Goal: Information Seeking & Learning: Learn about a topic

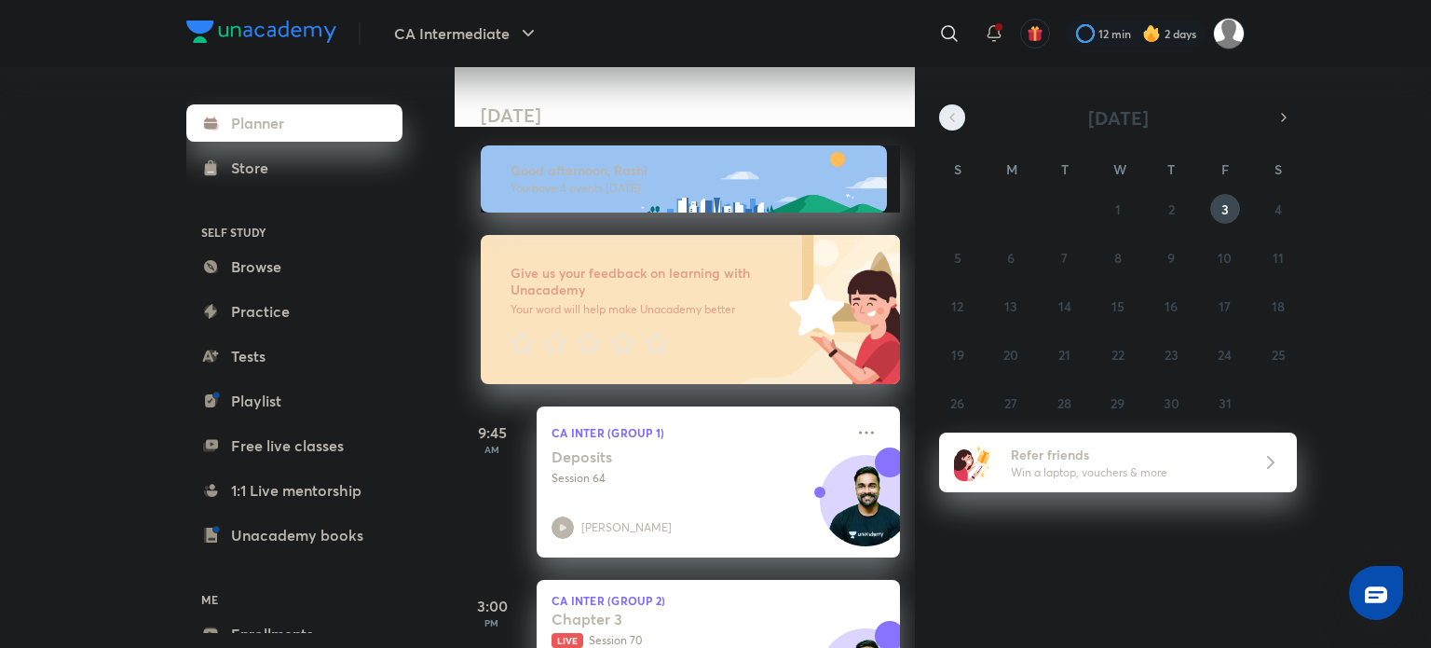
click at [954, 122] on icon "button" at bounding box center [952, 117] width 15 height 17
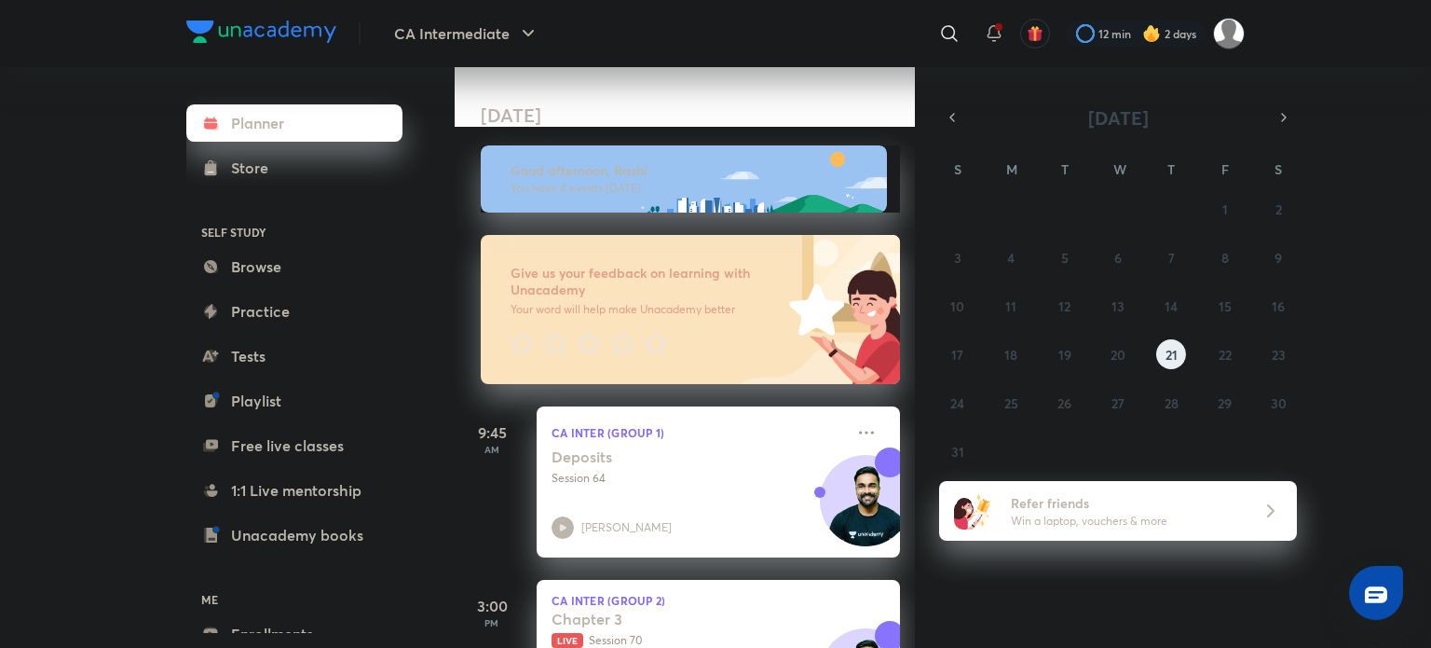
click at [1171, 362] on button "21" at bounding box center [1171, 354] width 30 height 30
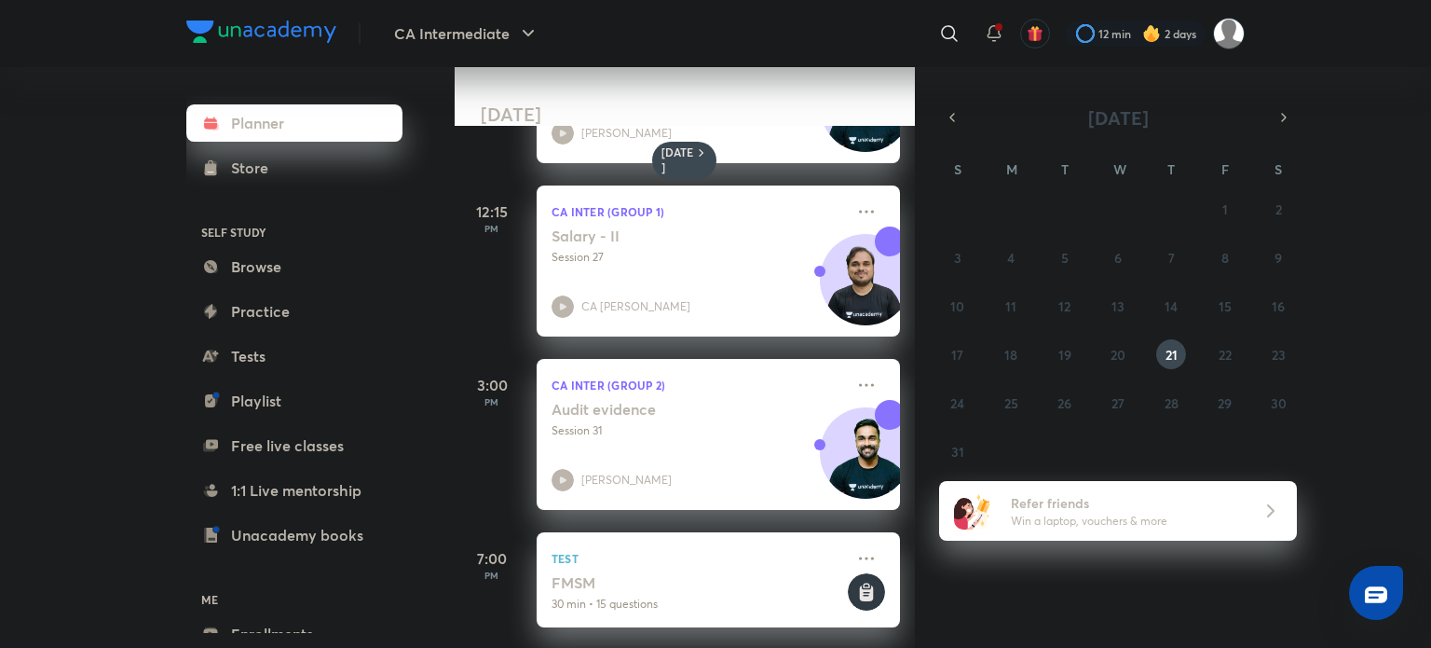
scroll to position [324, 0]
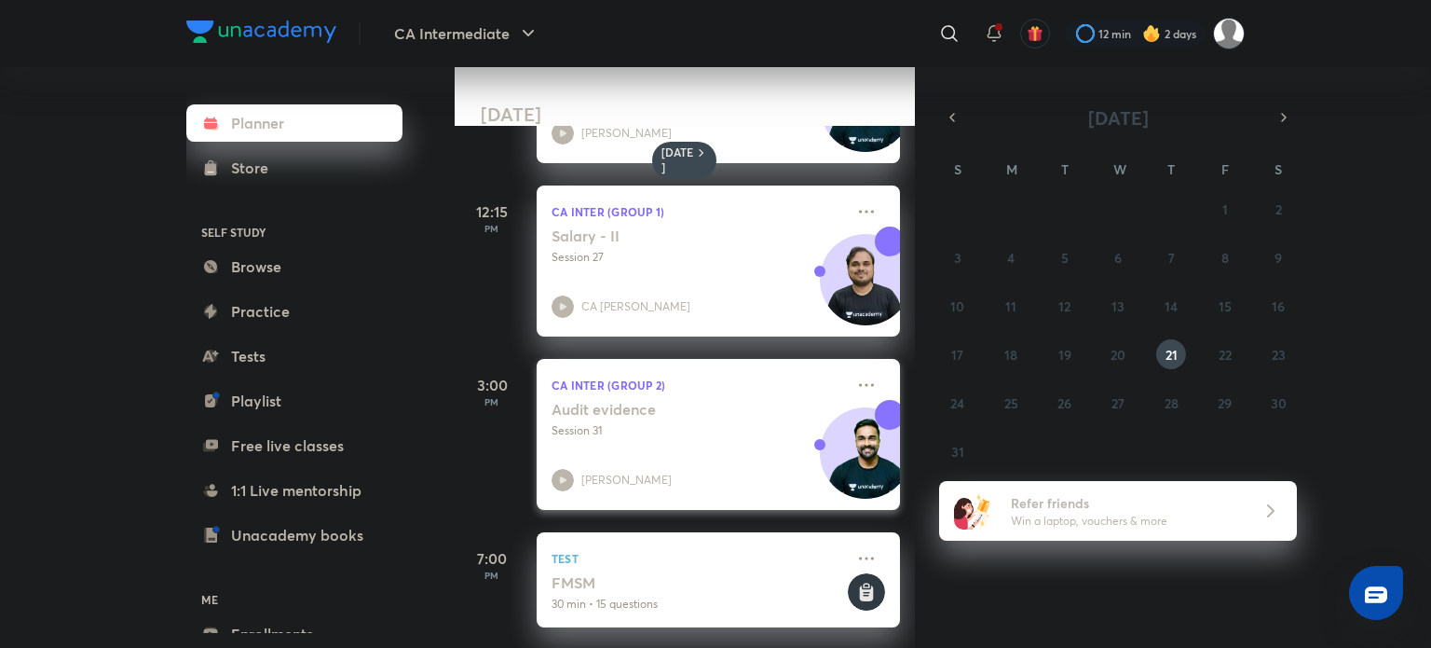
click at [686, 422] on p "Session 31" at bounding box center [698, 430] width 293 height 17
